Goal: Transaction & Acquisition: Book appointment/travel/reservation

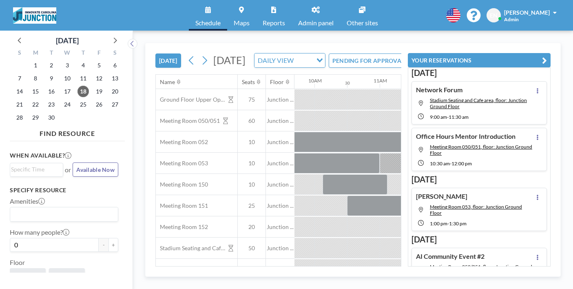
scroll to position [0, 636]
drag, startPoint x: 268, startPoint y: 101, endPoint x: 287, endPoint y: 99, distance: 19.2
click at [287, 110] on div at bounding box center [441, 120] width 1565 height 21
click at [485, 110] on div at bounding box center [495, 120] width 21 height 20
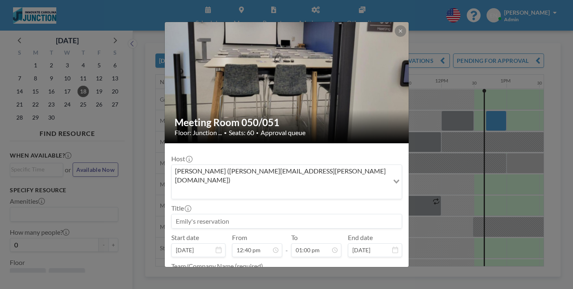
click at [282, 116] on h2 "Meeting Room 050/051" at bounding box center [286, 122] width 225 height 12
click at [251, 214] on input at bounding box center [287, 221] width 230 height 14
type input "Kimi"
click at [237, 271] on textarea at bounding box center [286, 278] width 231 height 14
type textarea "i"
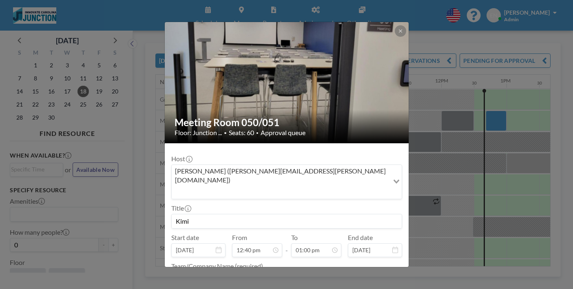
type textarea "Innovate"
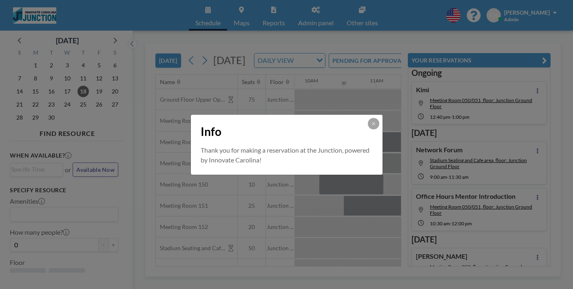
click at [362, 128] on div "Info" at bounding box center [287, 130] width 192 height 31
click at [368, 127] on button at bounding box center [373, 123] width 11 height 11
